Goal: Communication & Community: Answer question/provide support

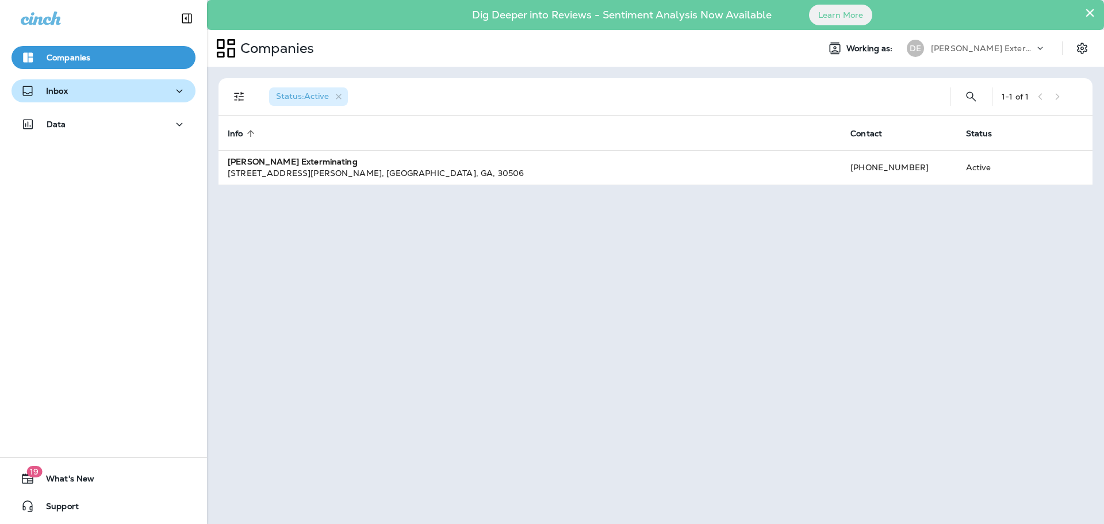
click at [175, 92] on icon "button" at bounding box center [180, 91] width 14 height 14
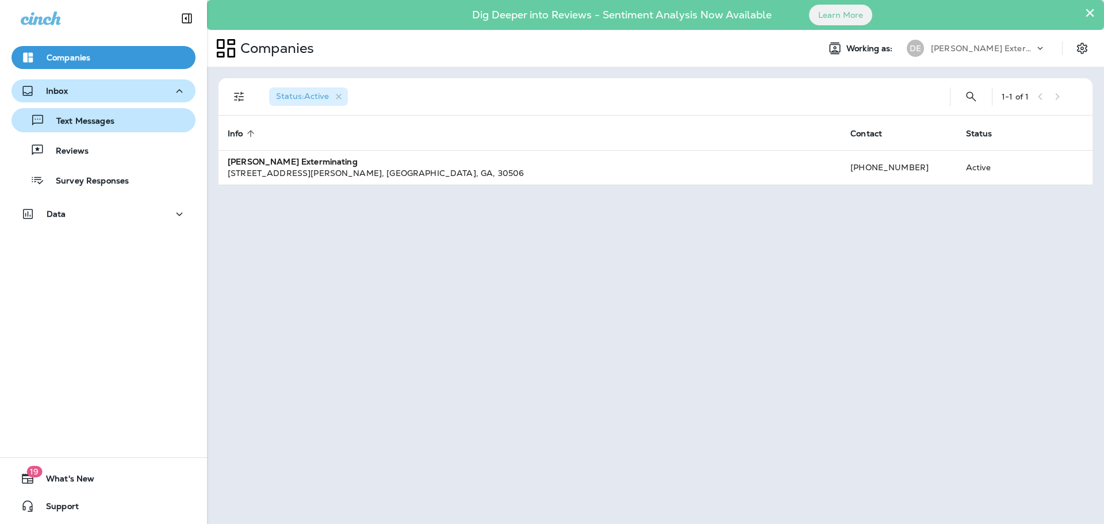
click at [140, 122] on div "Text Messages" at bounding box center [103, 120] width 175 height 17
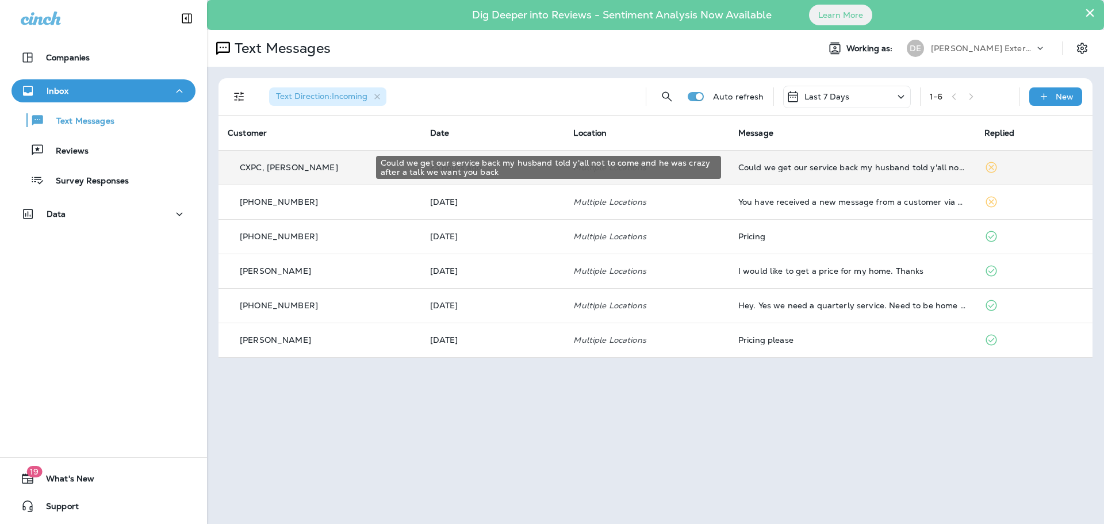
click at [836, 172] on td "Could we get our service back my husband told y'all not to come and he was craz…" at bounding box center [852, 167] width 246 height 35
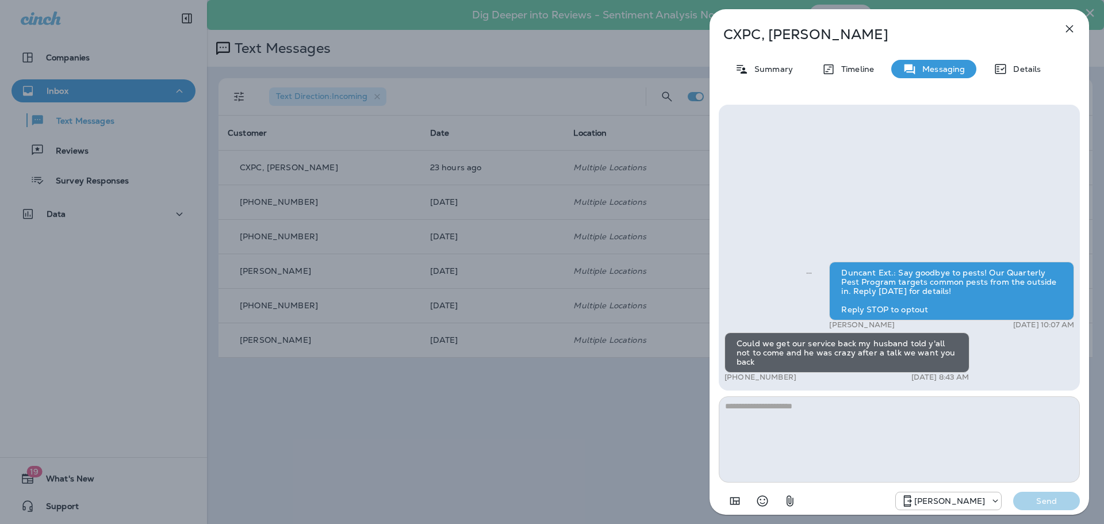
click at [402, 473] on div "CXPC, [PERSON_NAME] Summary Timeline Messaging Details Duncant Ext.: Say goodby…" at bounding box center [552, 262] width 1104 height 524
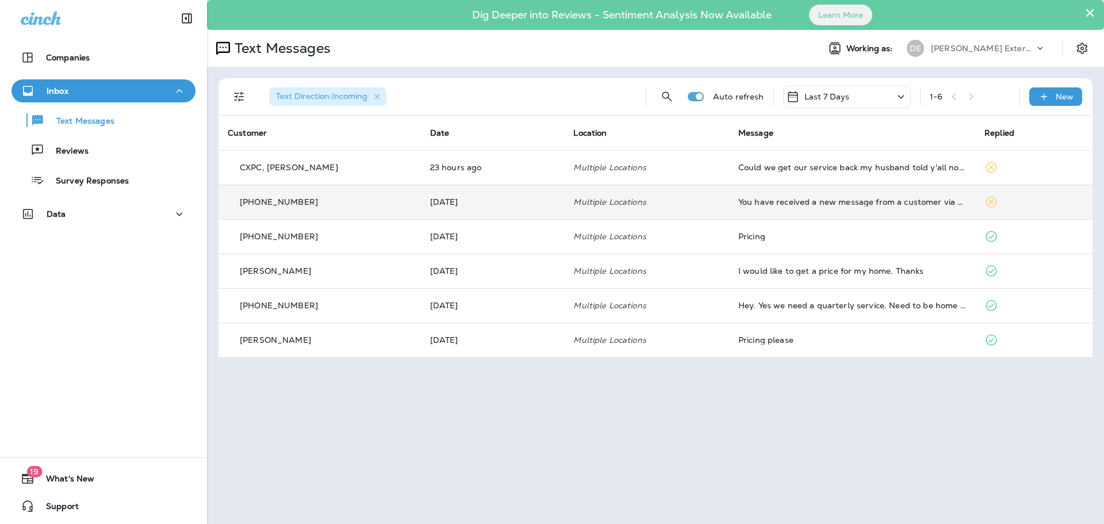
click at [526, 212] on td "[DATE]" at bounding box center [493, 202] width 144 height 35
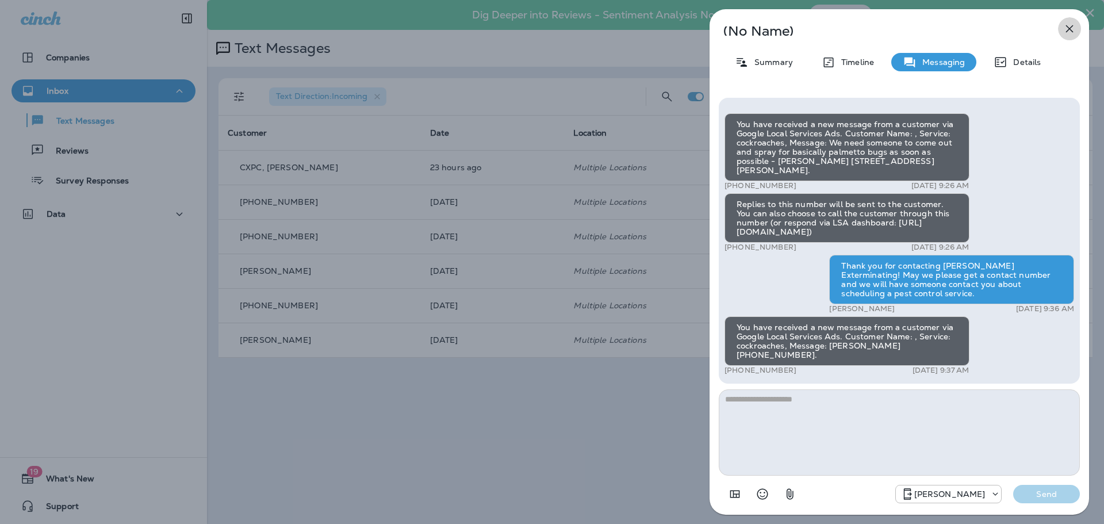
click at [1068, 30] on icon "button" at bounding box center [1069, 28] width 7 height 7
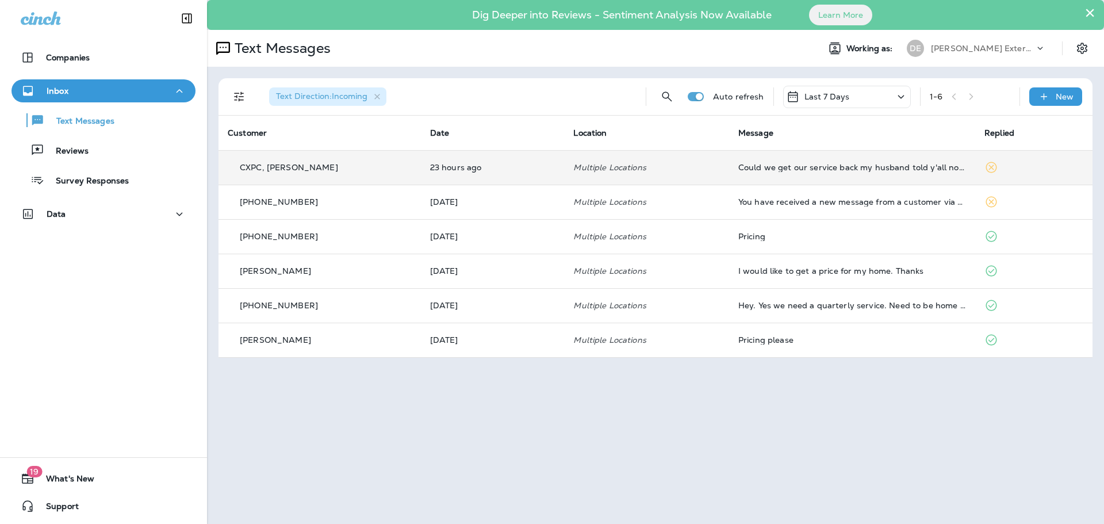
click at [773, 161] on td "Could we get our service back my husband told y'all not to come and he was craz…" at bounding box center [852, 167] width 246 height 35
